Goal: Download file/media

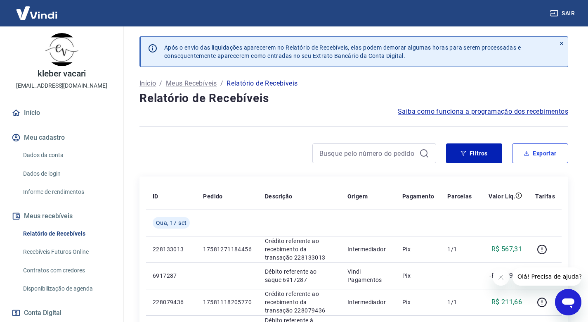
click at [532, 150] on button "Exportar" at bounding box center [540, 153] width 56 height 20
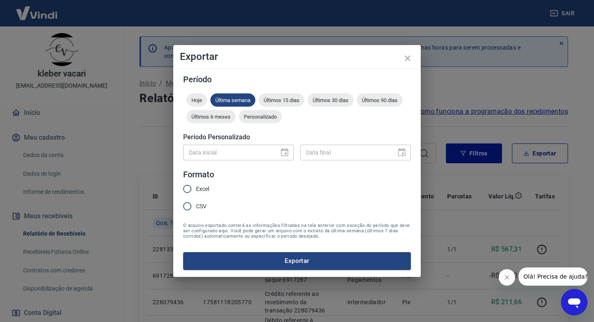
click at [287, 151] on div "Data inicial" at bounding box center [238, 151] width 111 height 15
click at [331, 99] on span "Últimos 30 dias" at bounding box center [331, 100] width 46 height 6
click at [253, 119] on span "Personalizado" at bounding box center [260, 117] width 43 height 6
click at [216, 152] on input "Data inicial" at bounding box center [228, 151] width 90 height 15
type input "DD/MM/YYYY"
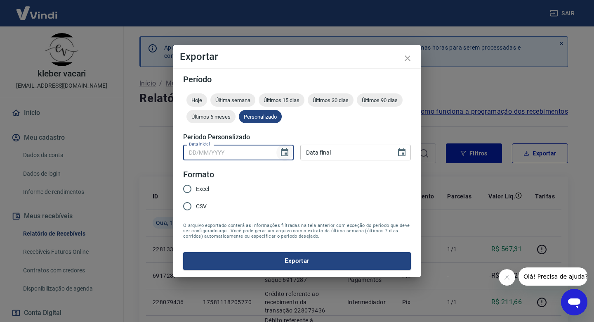
click at [283, 150] on icon "Choose date" at bounding box center [284, 152] width 7 height 8
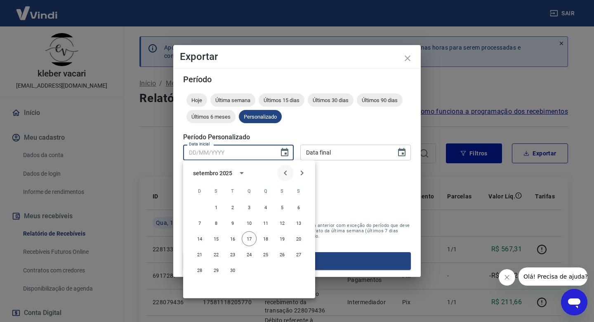
click at [286, 168] on icon "Previous month" at bounding box center [286, 173] width 10 height 10
click at [282, 206] on button "1" at bounding box center [282, 207] width 15 height 15
type input "[DATE]"
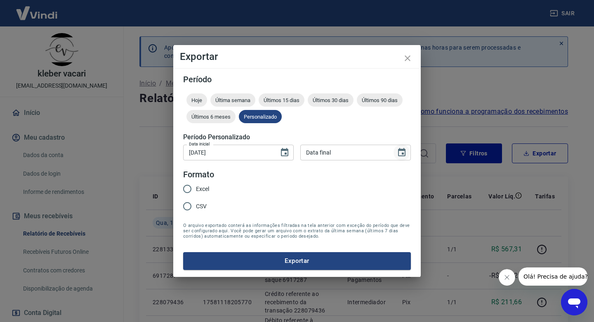
click at [398, 150] on icon "Choose date" at bounding box center [402, 152] width 10 height 10
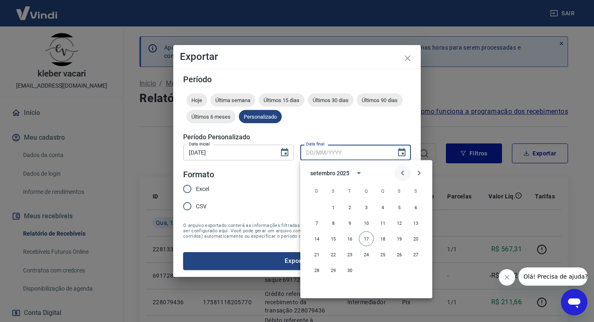
click at [402, 173] on icon "Previous month" at bounding box center [402, 172] width 3 height 5
click at [316, 286] on button "31" at bounding box center [317, 285] width 15 height 15
type input "[DATE]"
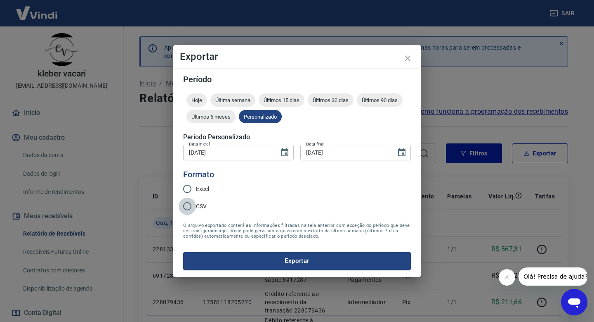
click at [186, 205] on input "CSV" at bounding box center [187, 205] width 17 height 17
radio input "true"
click at [186, 205] on input "CSV" at bounding box center [187, 205] width 17 height 17
click at [289, 251] on form "Período Hoje Última semana Últimos 15 dias Últimos 30 dias Últimos 90 dias Últi…" at bounding box center [297, 172] width 228 height 194
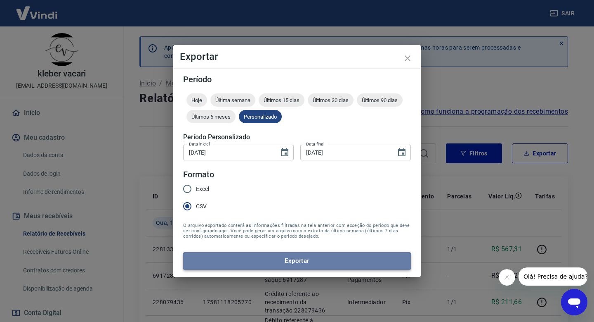
click at [291, 265] on button "Exportar" at bounding box center [297, 260] width 228 height 17
